Goal: Check status

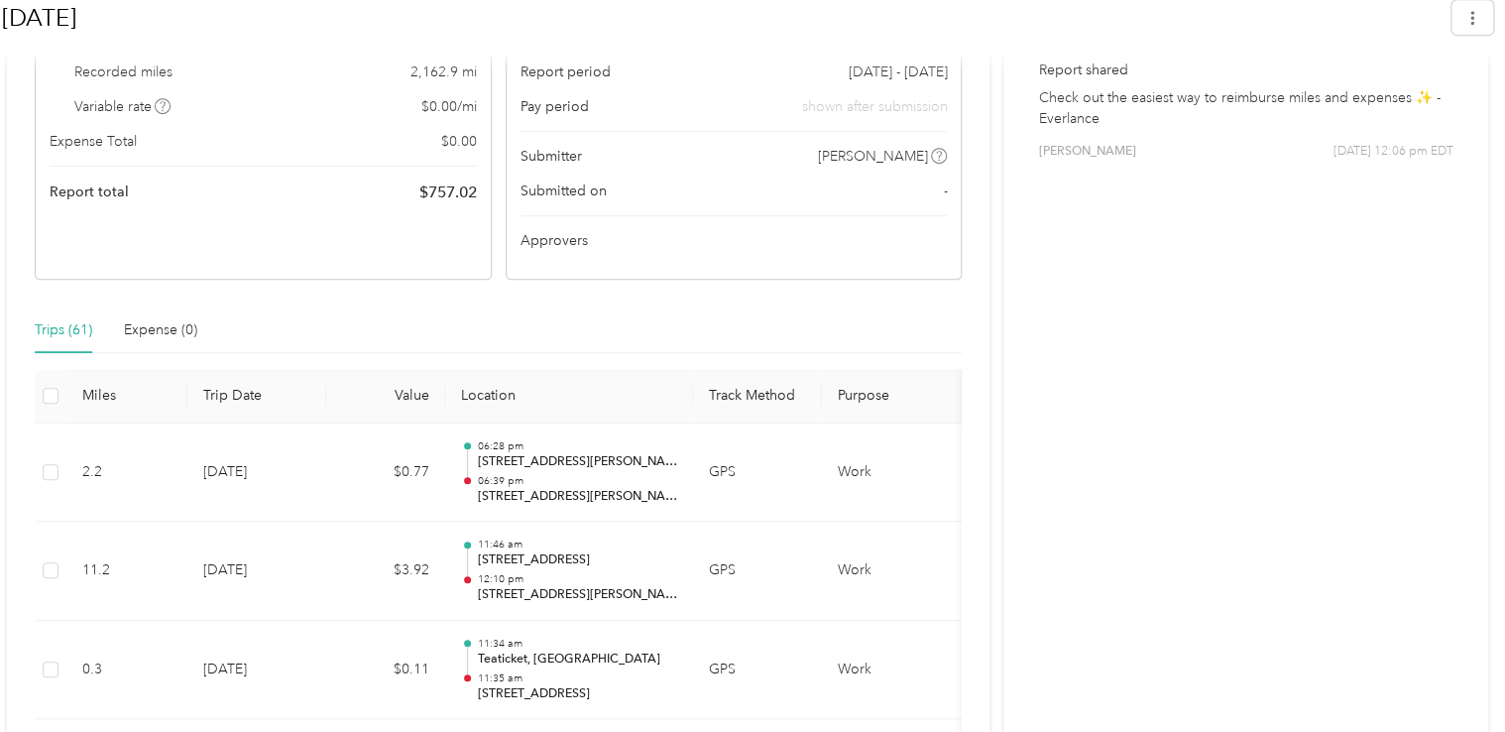
scroll to position [694, 0]
